Goal: Information Seeking & Learning: Compare options

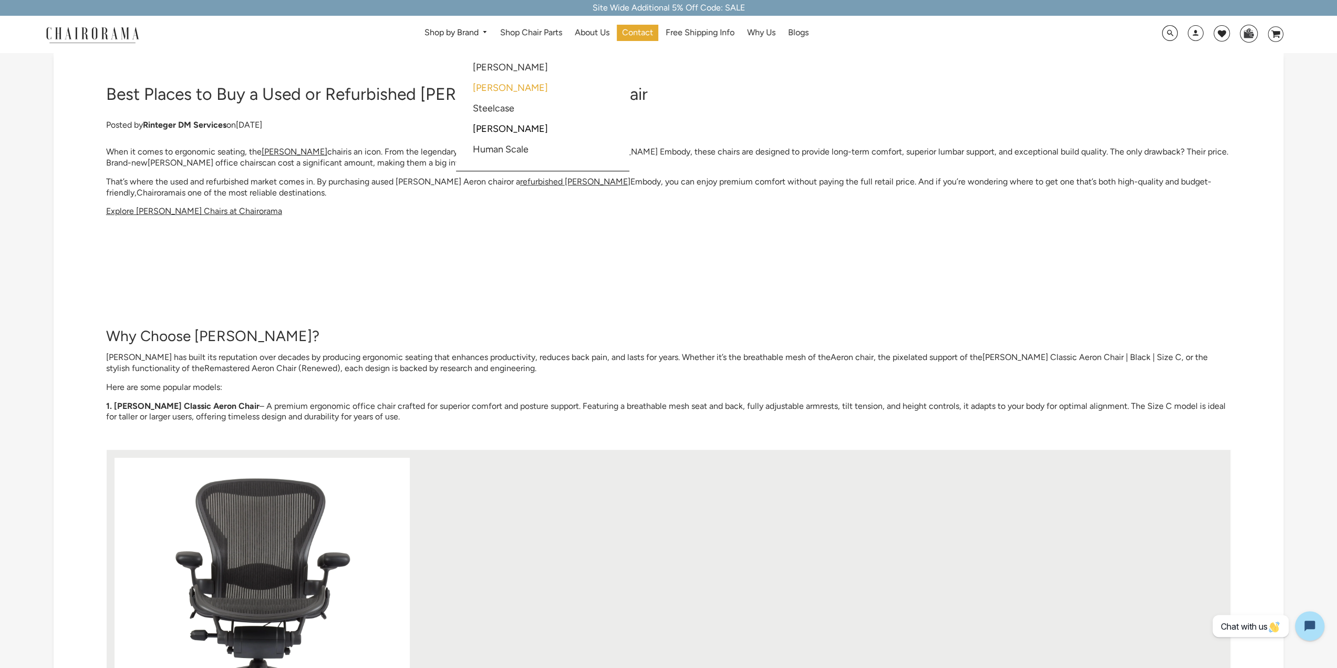
click at [507, 89] on link "[PERSON_NAME]" at bounding box center [510, 88] width 75 height 12
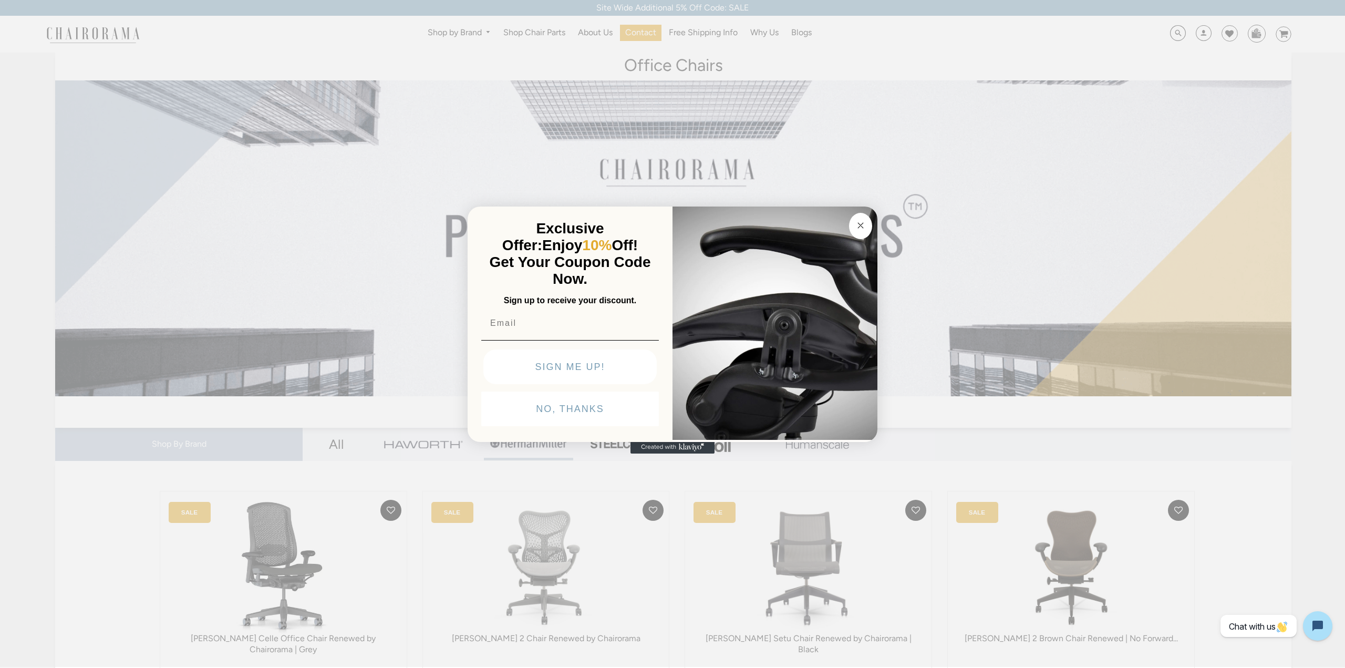
click at [867, 234] on button "Close dialog" at bounding box center [860, 226] width 23 height 26
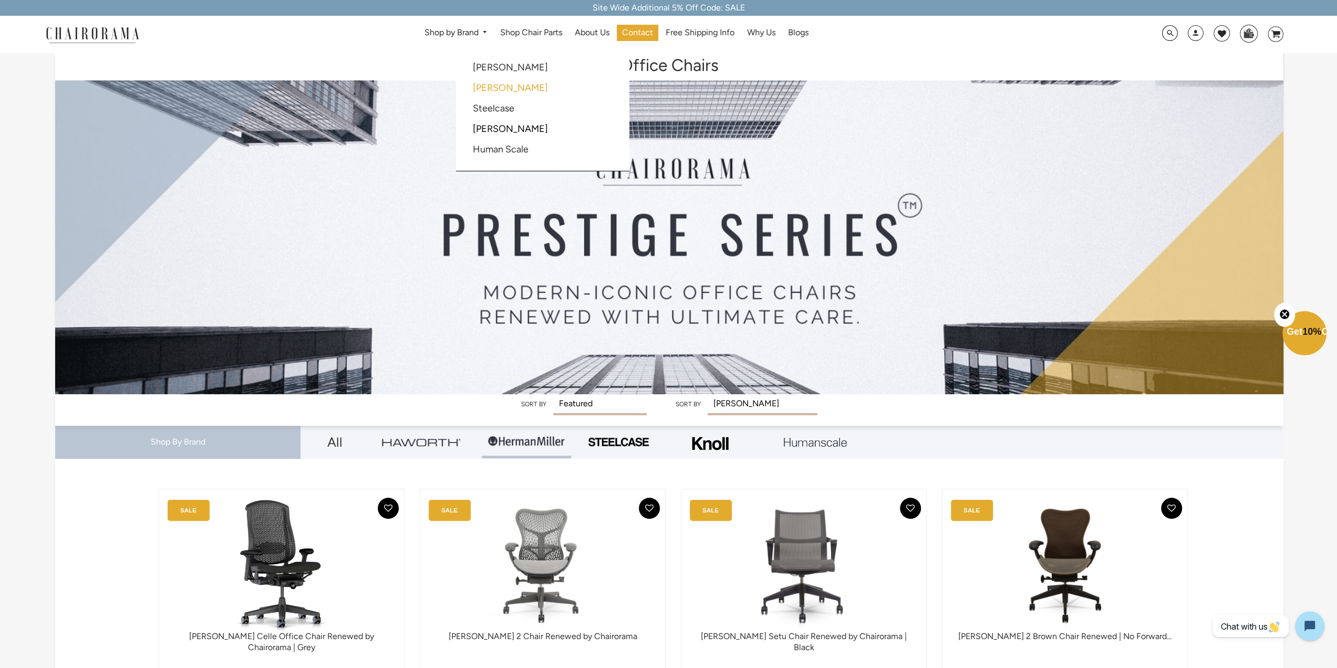
click at [500, 91] on link "[PERSON_NAME]" at bounding box center [510, 88] width 75 height 12
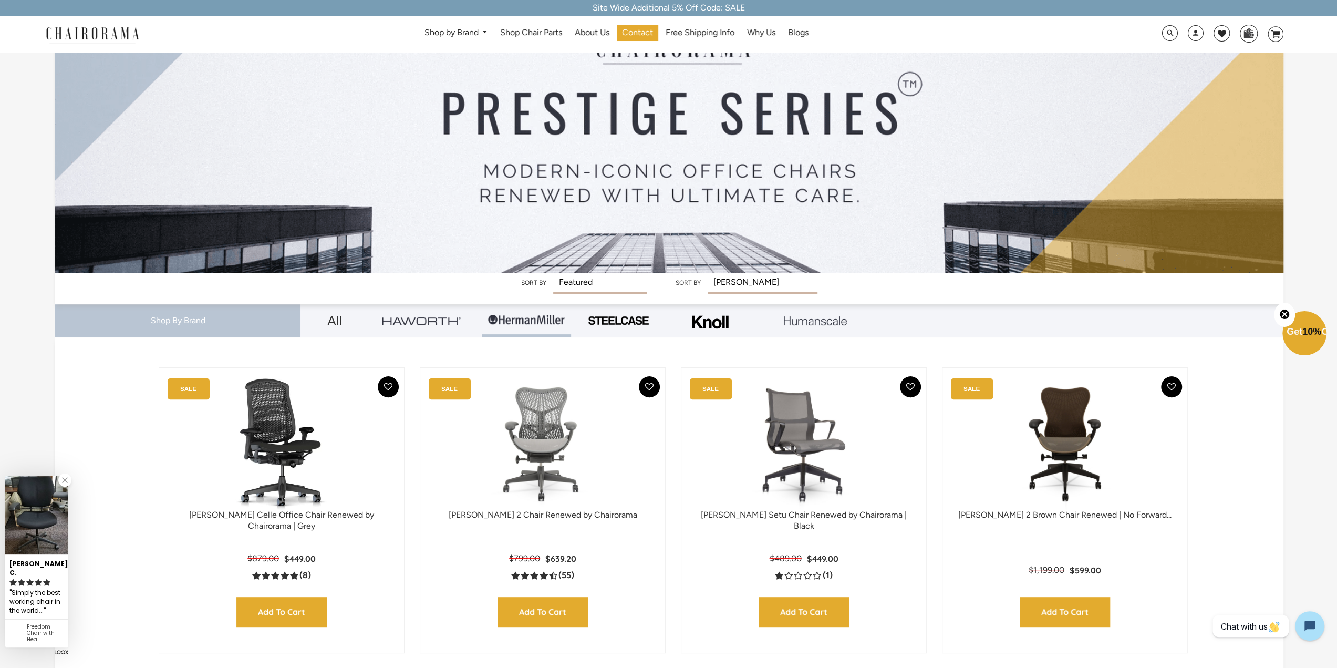
scroll to position [105, 0]
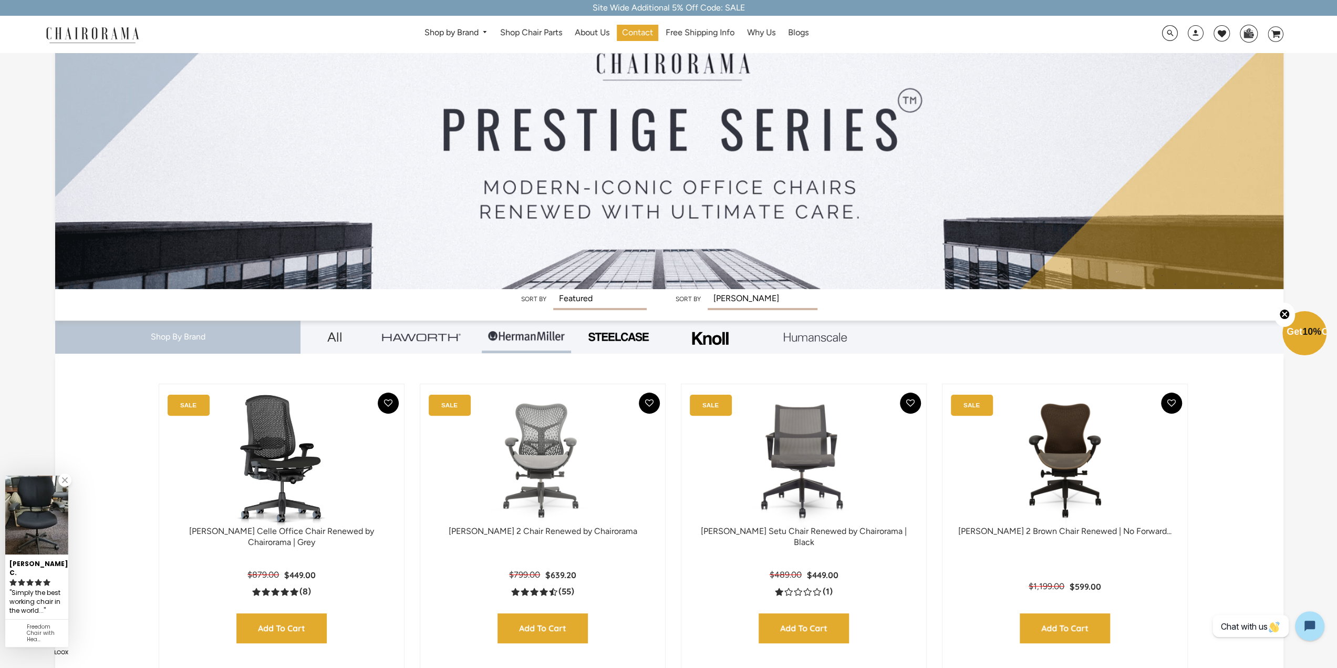
click at [623, 337] on img at bounding box center [618, 337] width 63 height 12
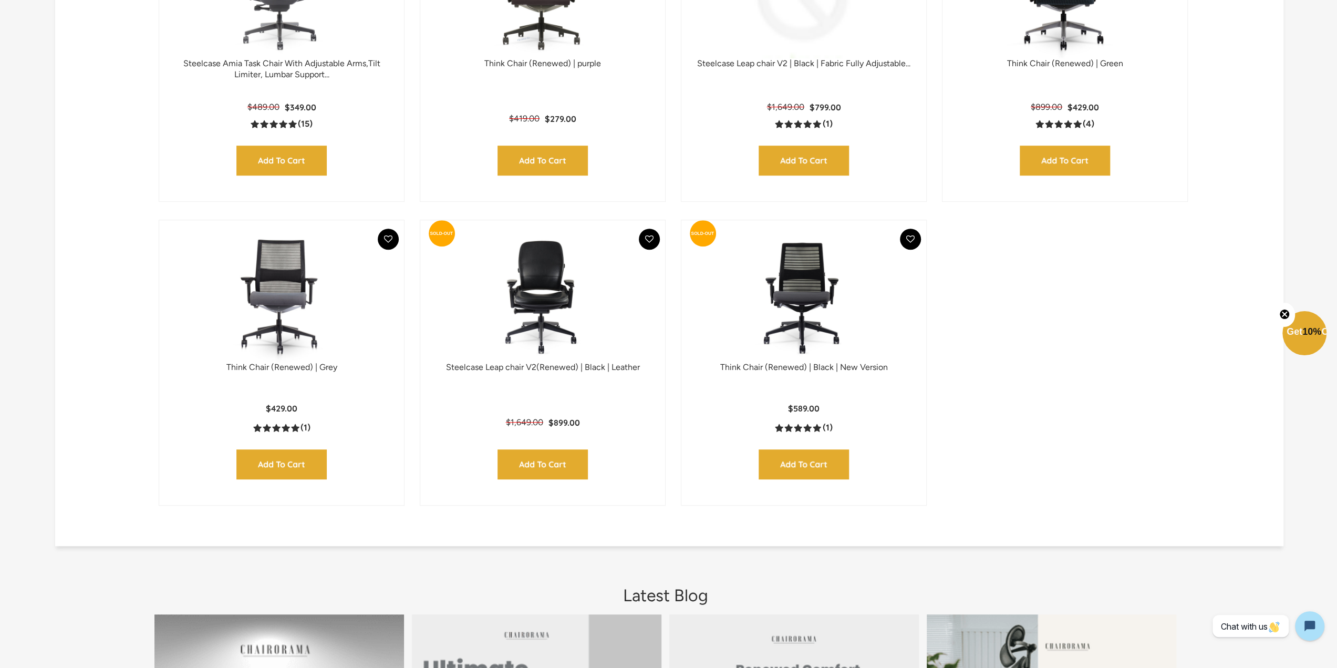
scroll to position [578, 0]
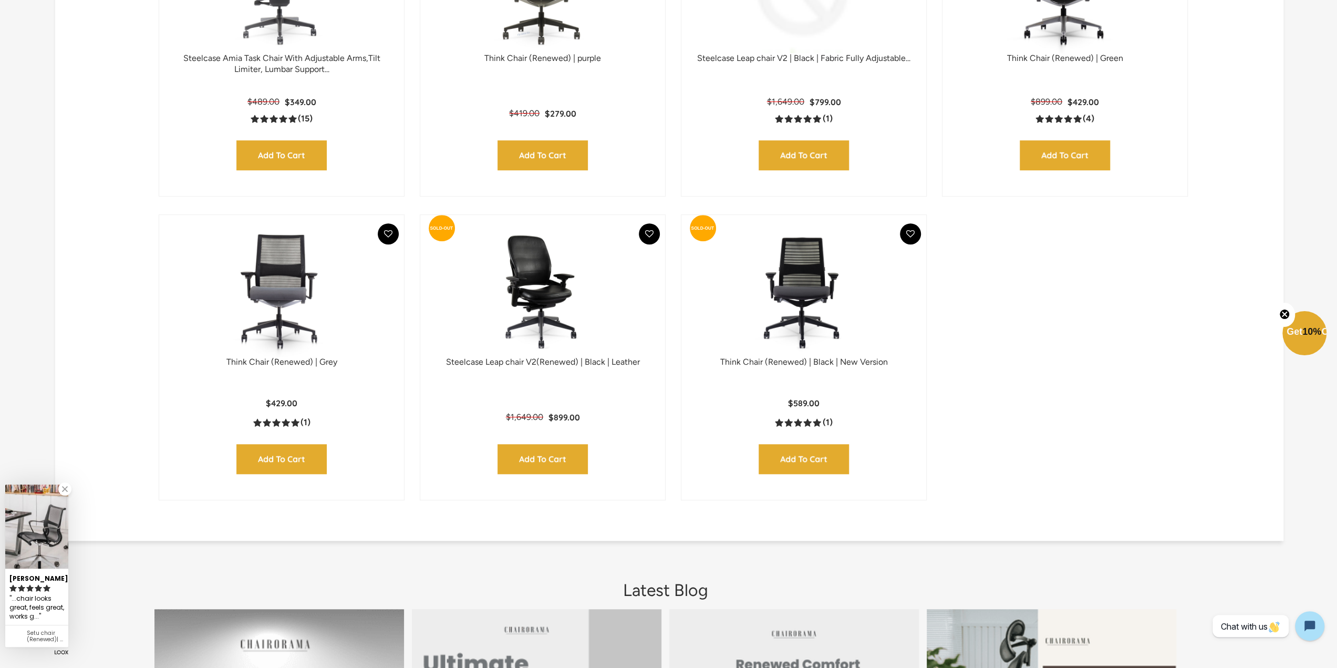
click at [542, 285] on img at bounding box center [543, 290] width 224 height 131
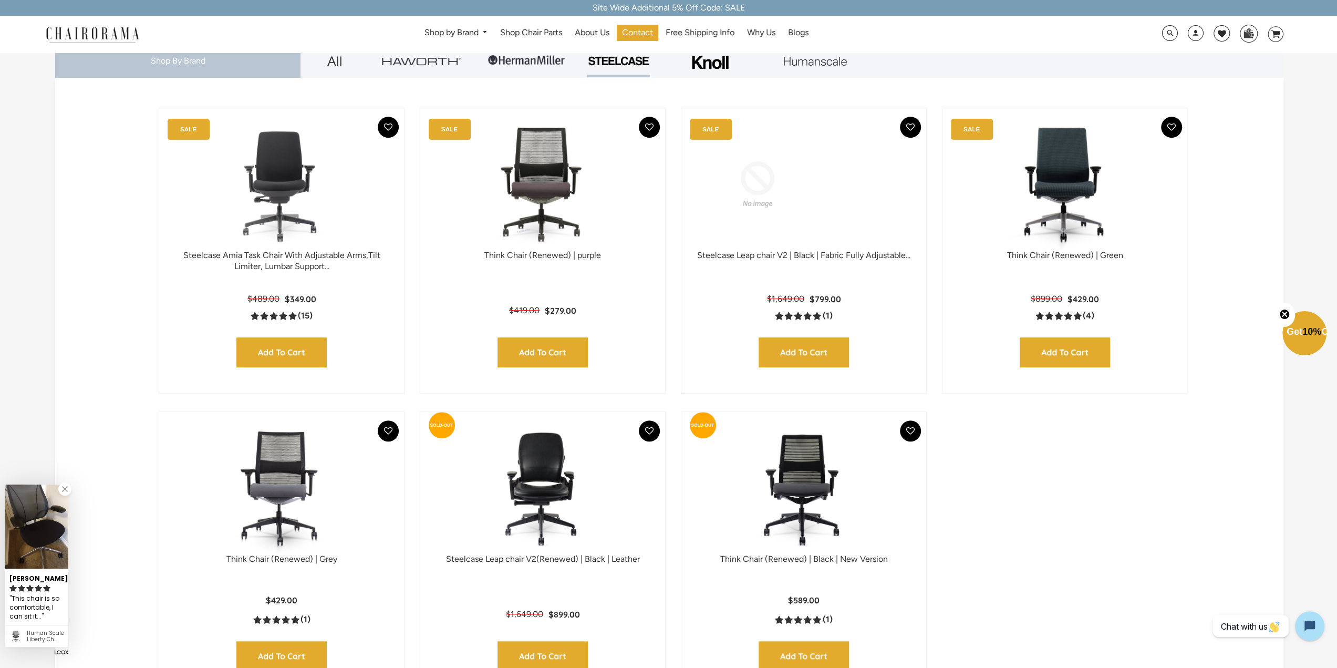
scroll to position [350, 0]
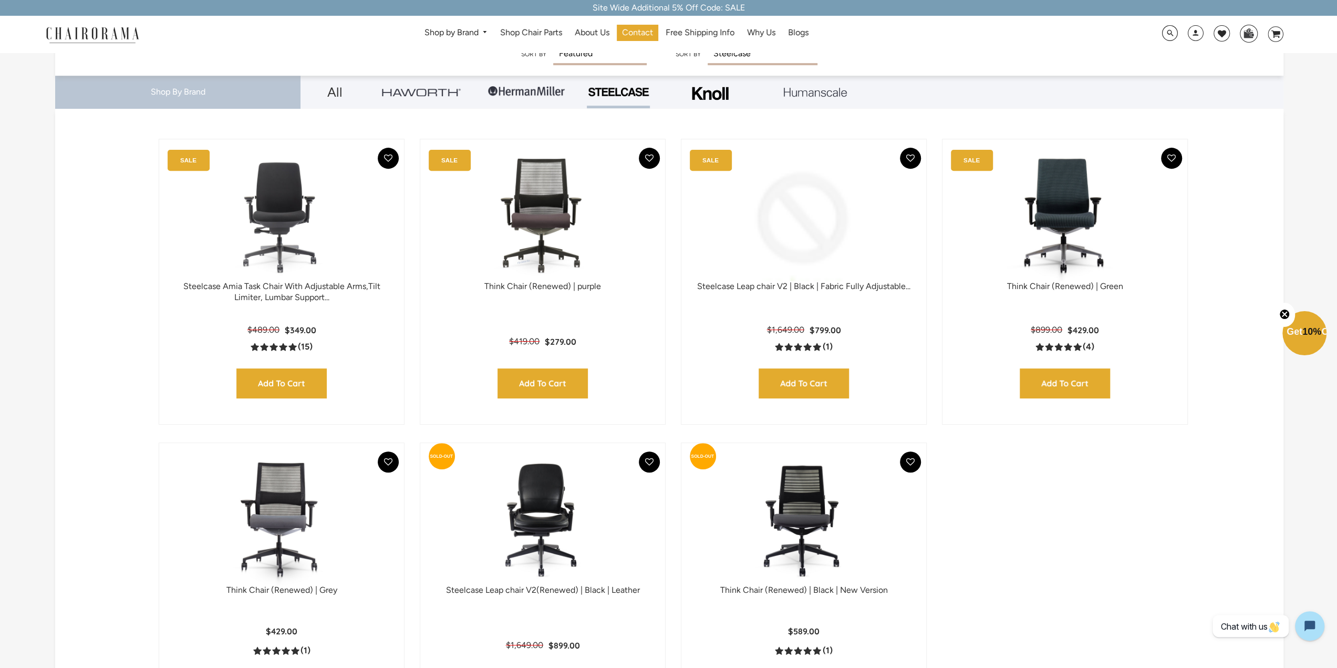
click at [404, 90] on img at bounding box center [421, 92] width 79 height 8
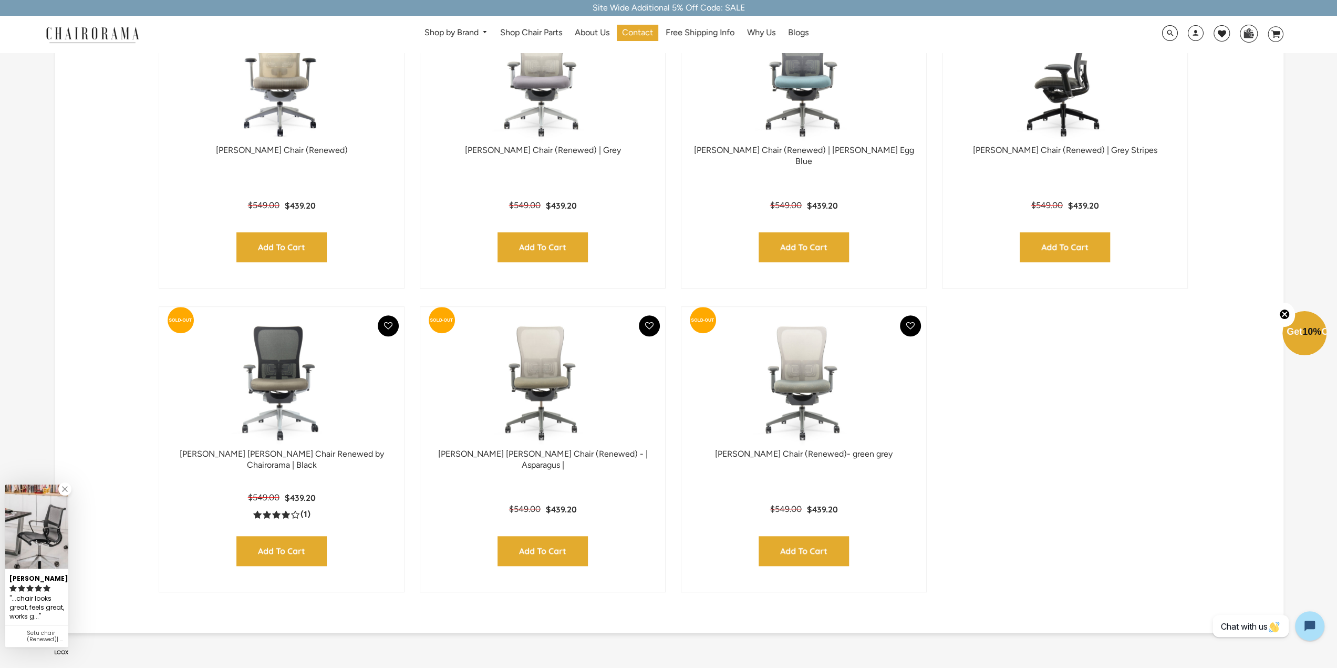
scroll to position [315, 0]
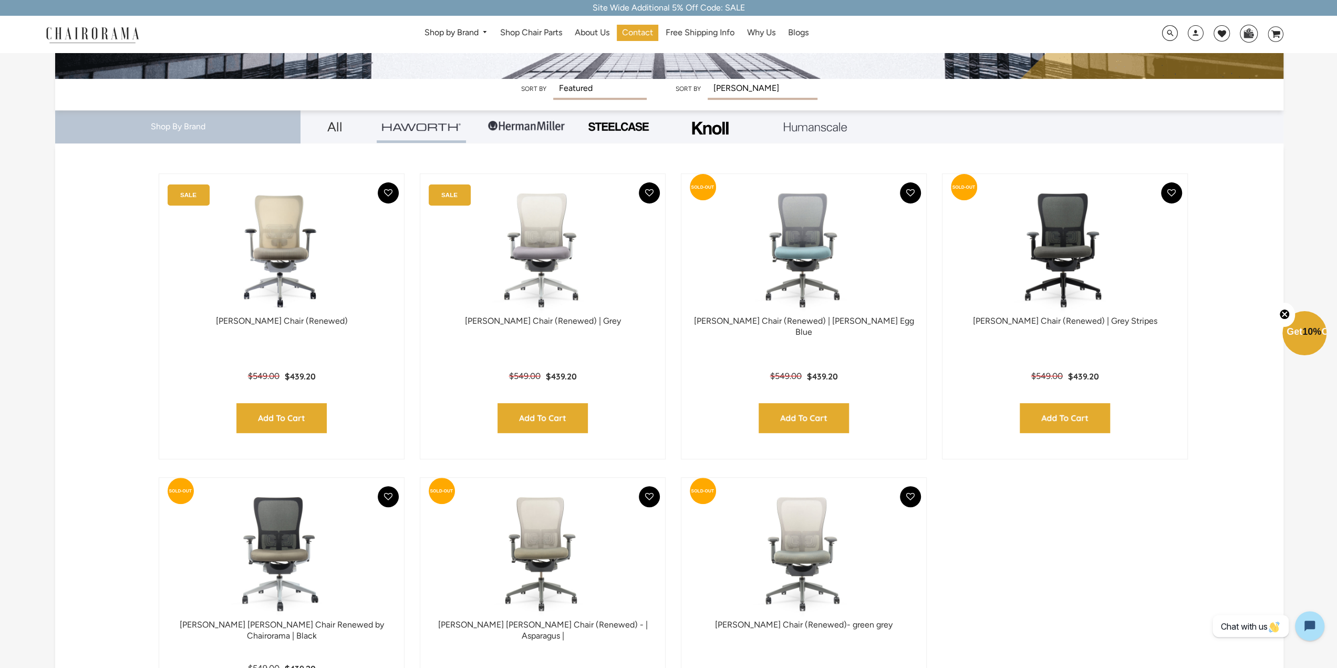
click at [824, 128] on img at bounding box center [815, 126] width 63 height 9
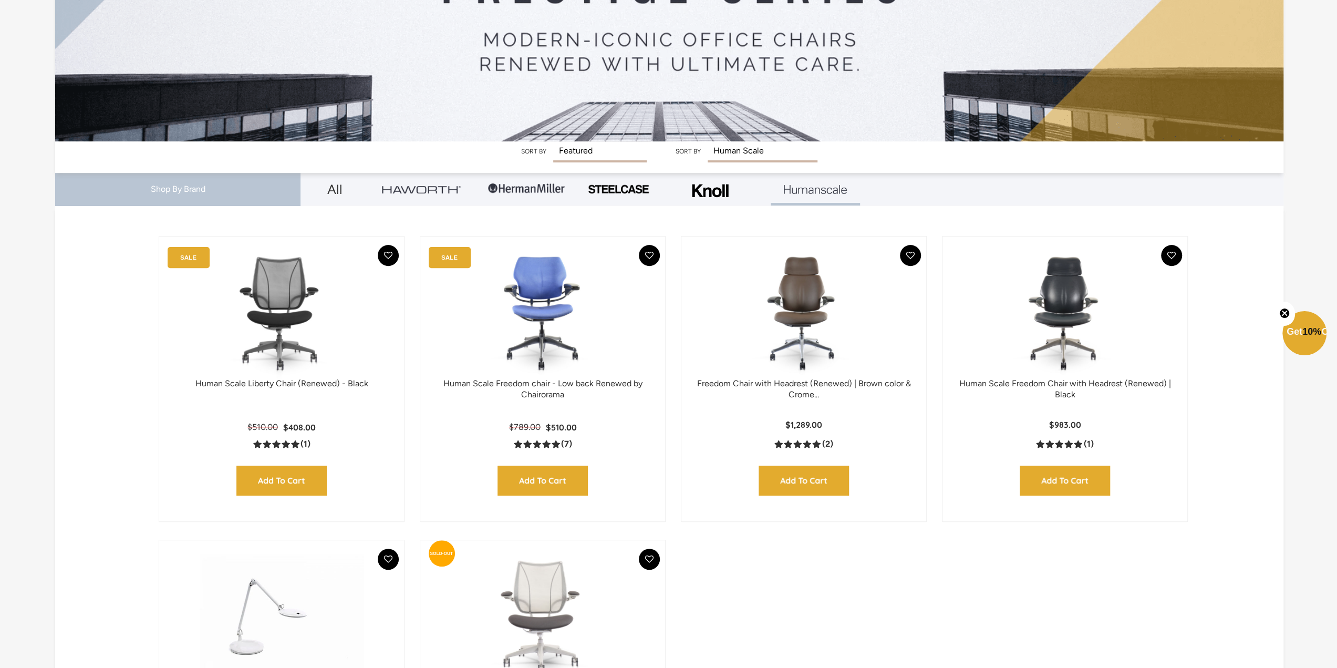
scroll to position [315, 0]
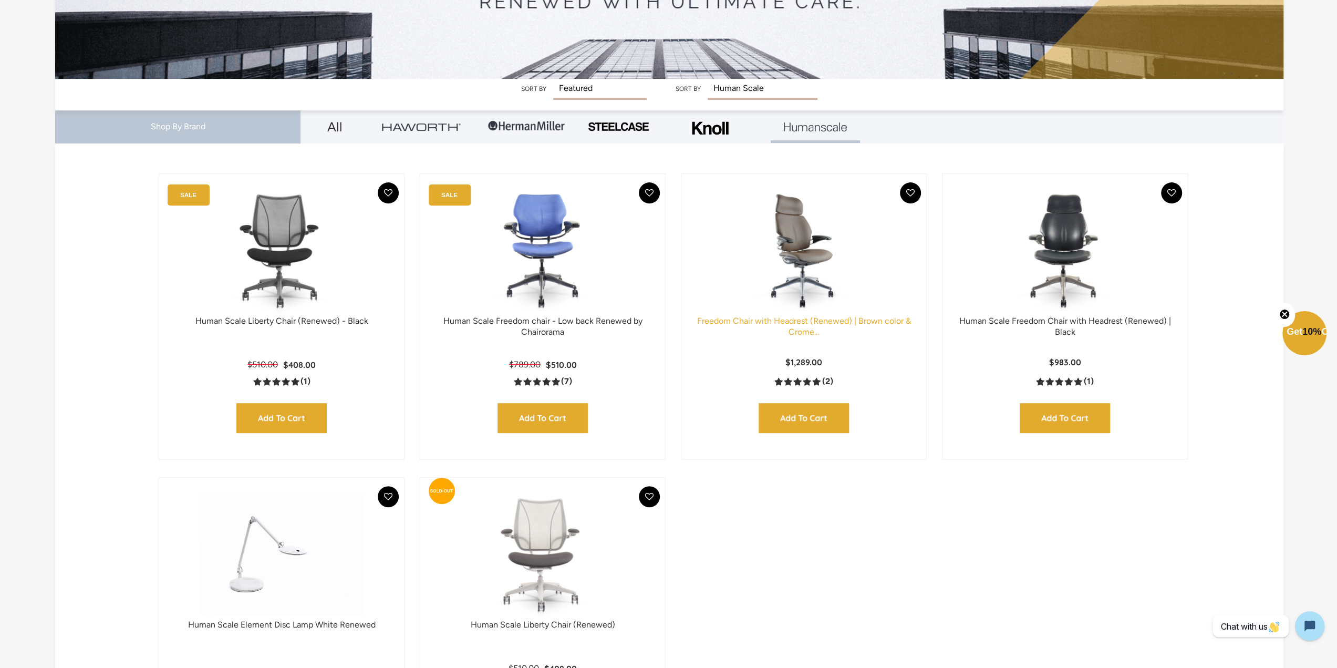
click at [808, 320] on link "Freedom Chair with Headrest (Renewed) | Brown color & Crome..." at bounding box center [804, 326] width 214 height 21
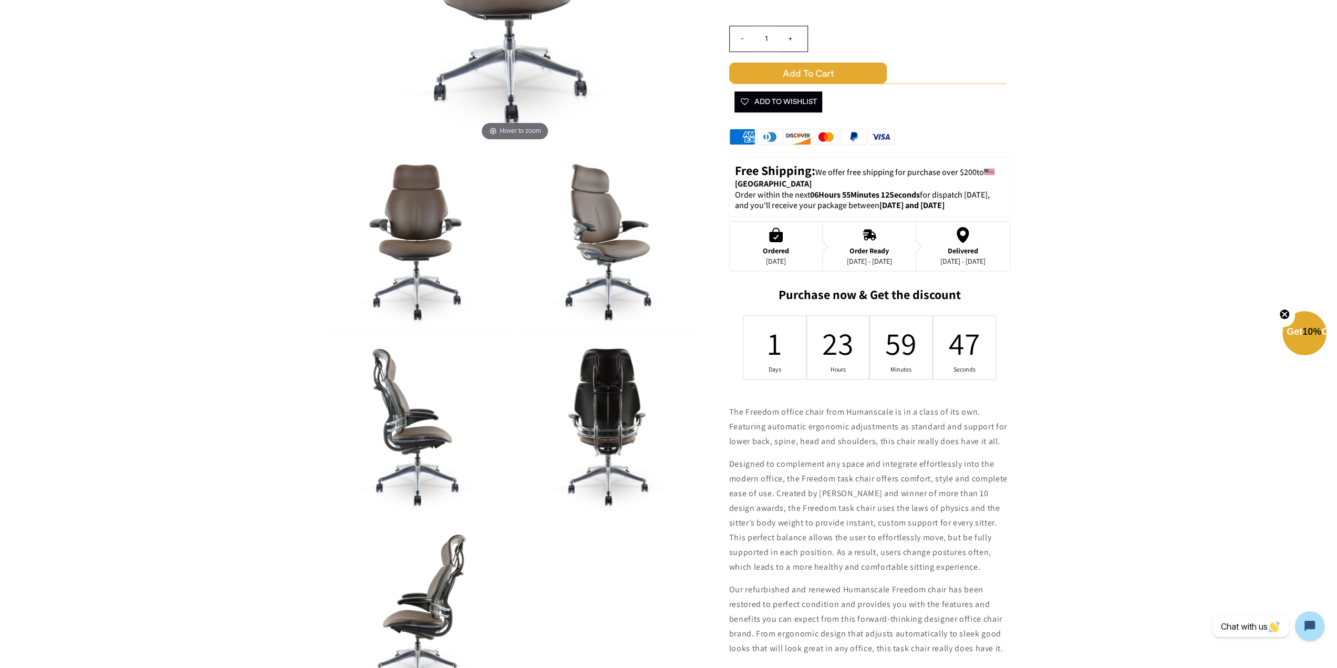
scroll to position [263, 0]
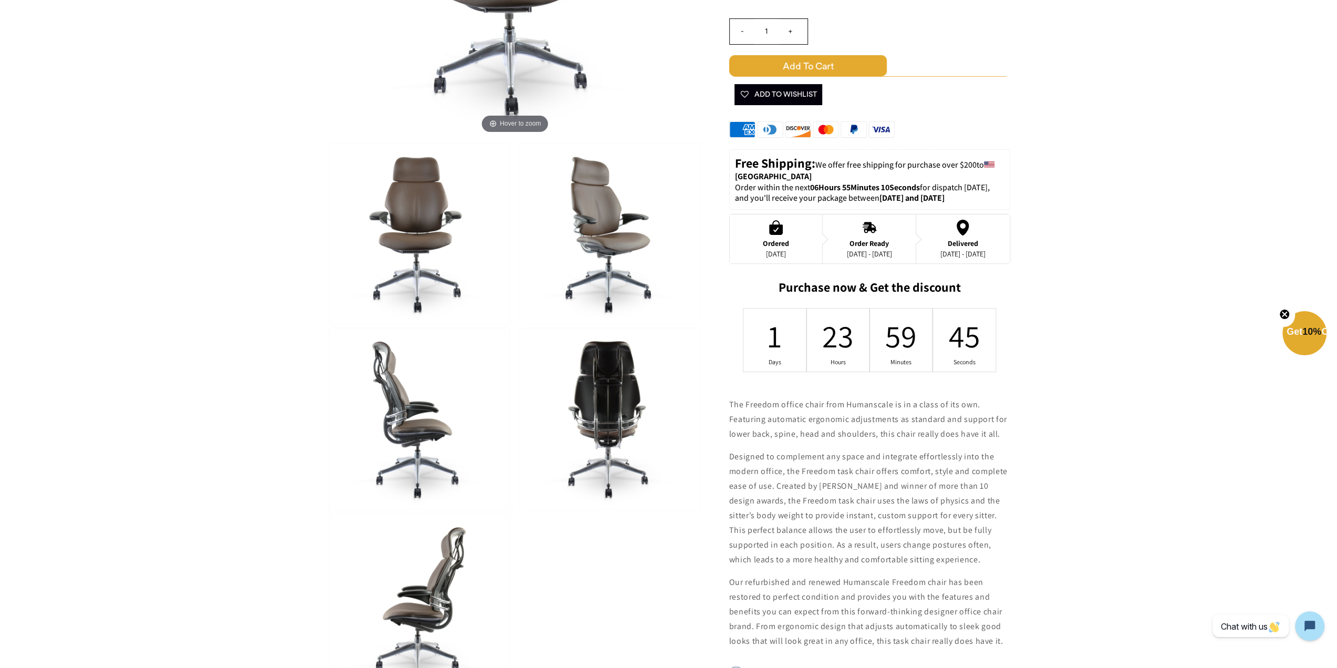
click at [446, 566] on img at bounding box center [419, 604] width 180 height 181
